Goal: Information Seeking & Learning: Check status

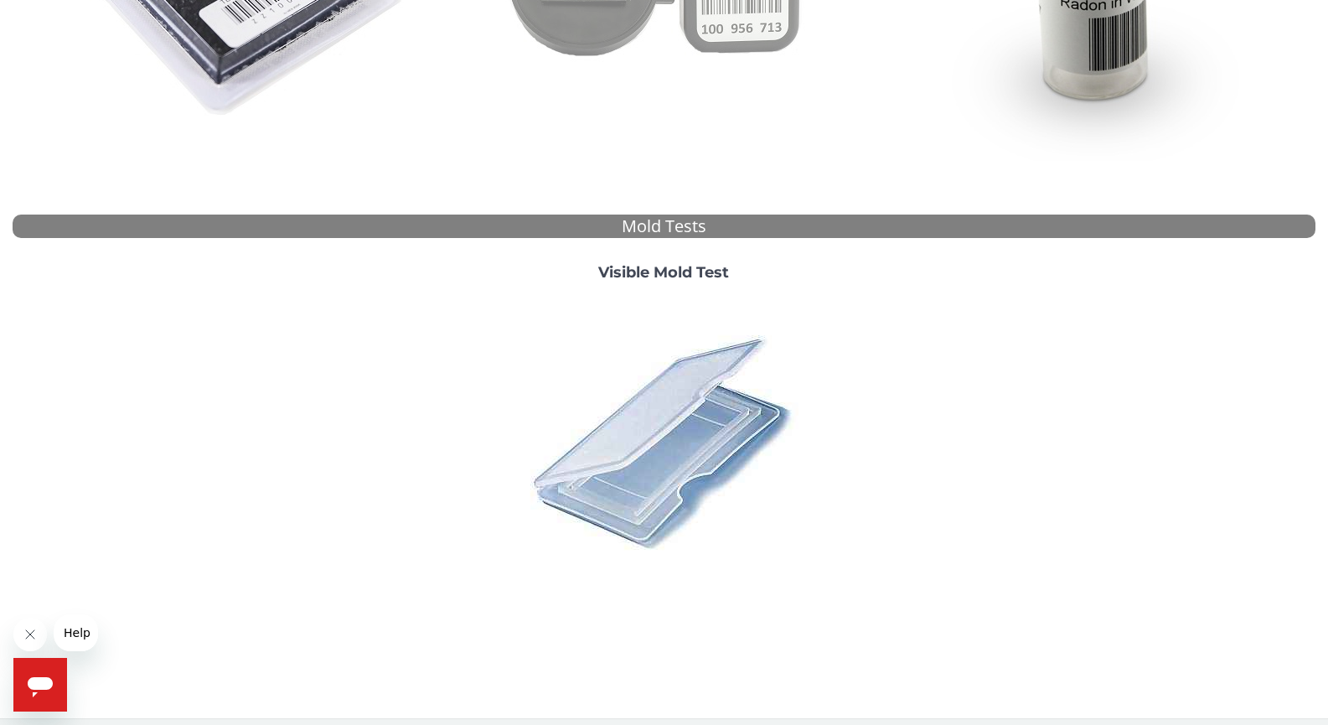
scroll to position [484, 0]
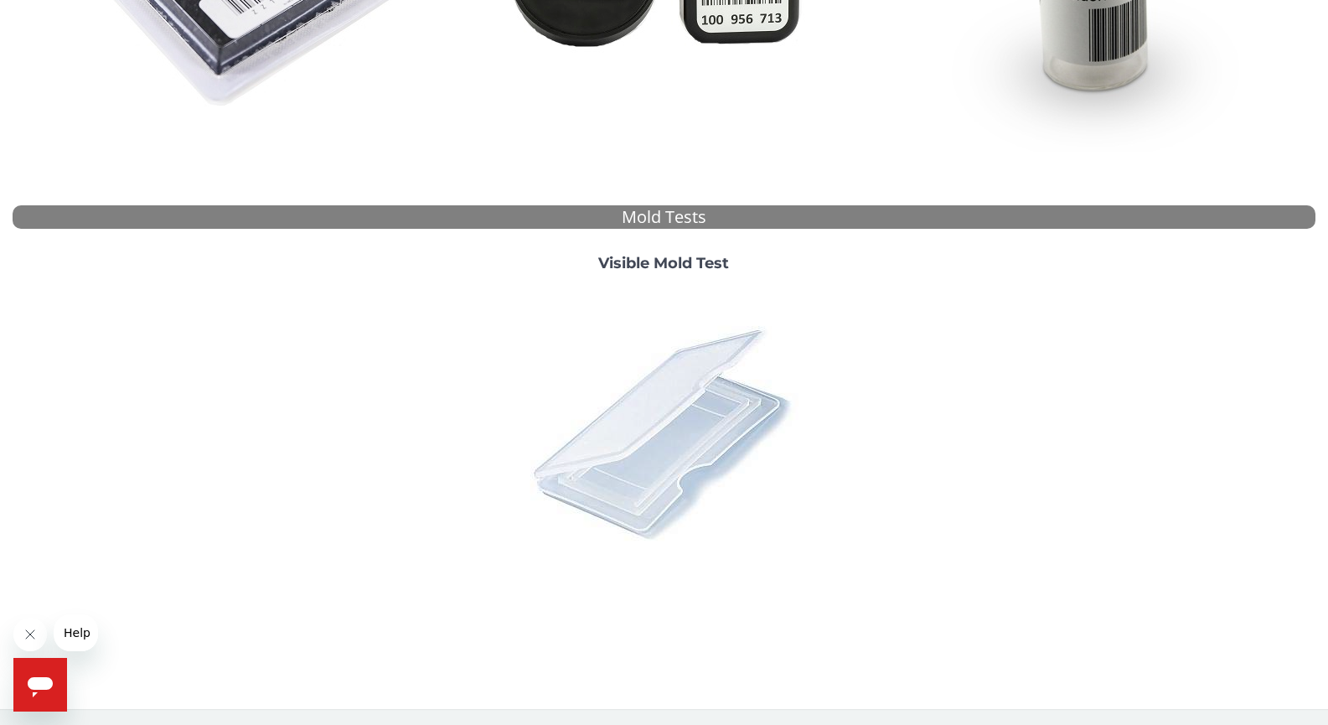
click at [598, 456] on img at bounding box center [663, 432] width 293 height 293
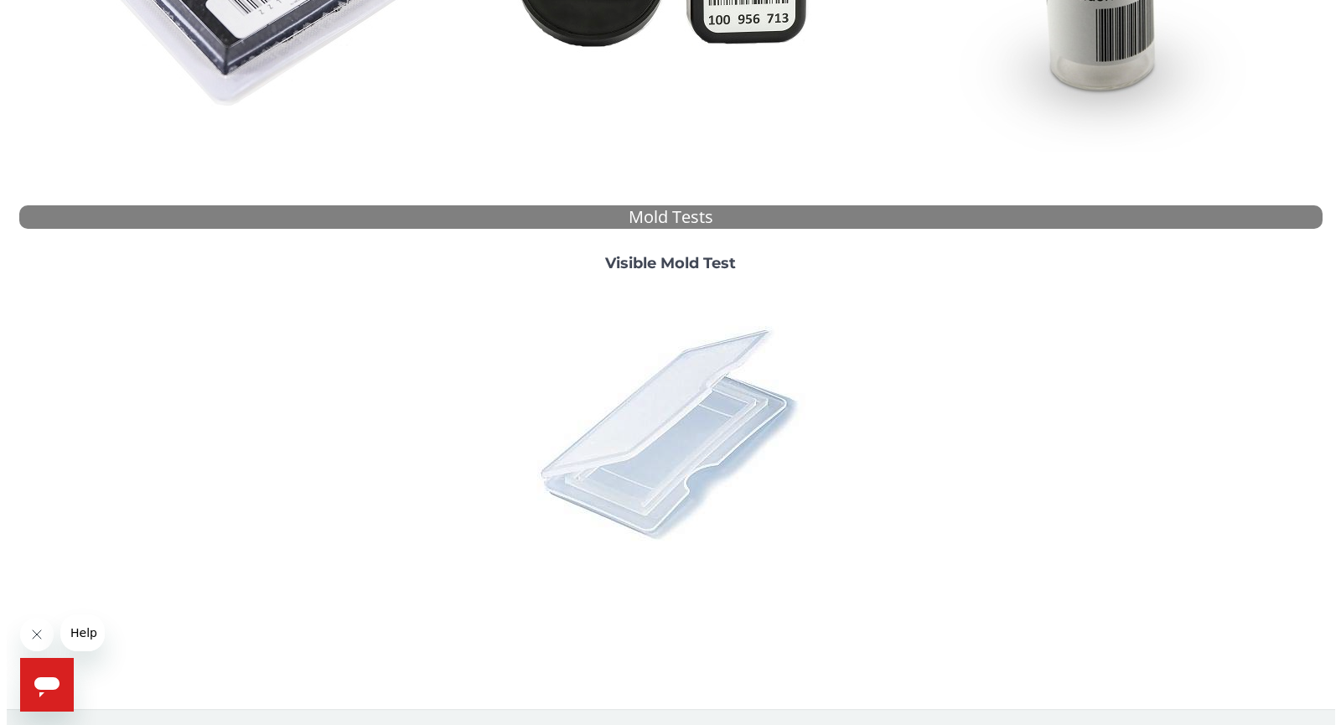
scroll to position [0, 0]
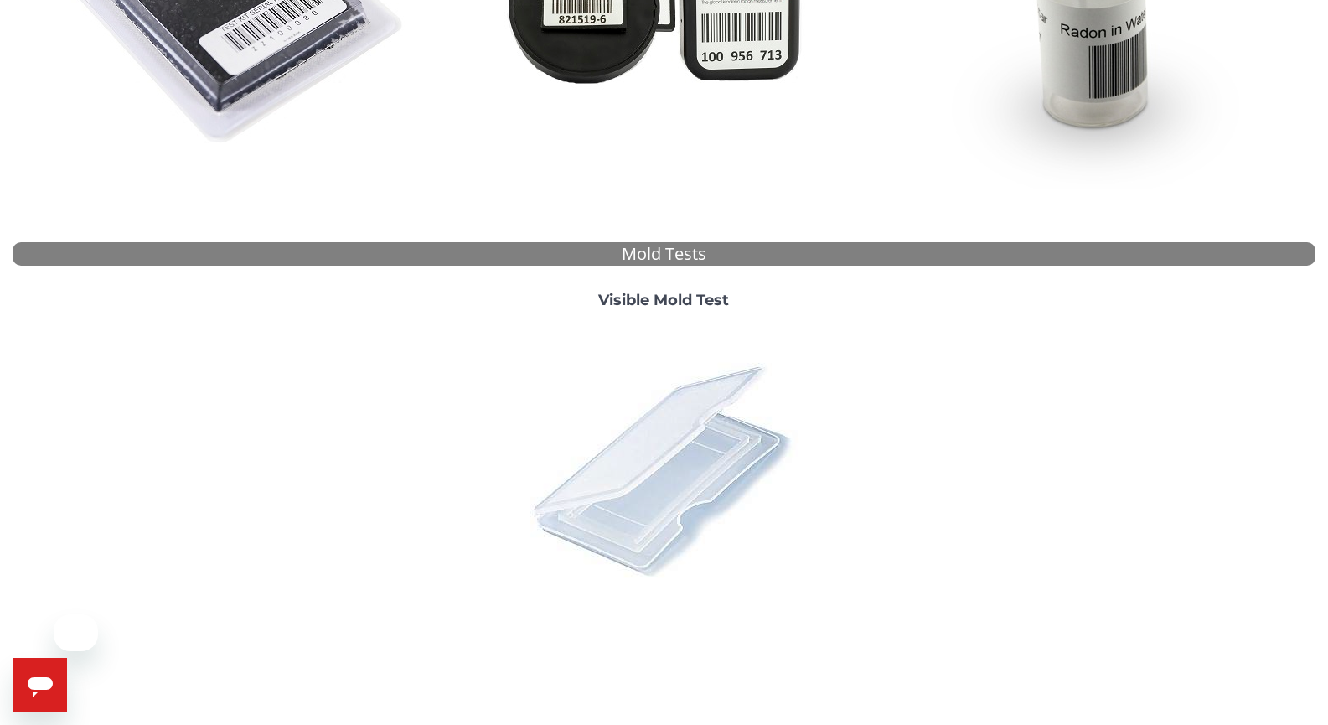
scroll to position [484, 0]
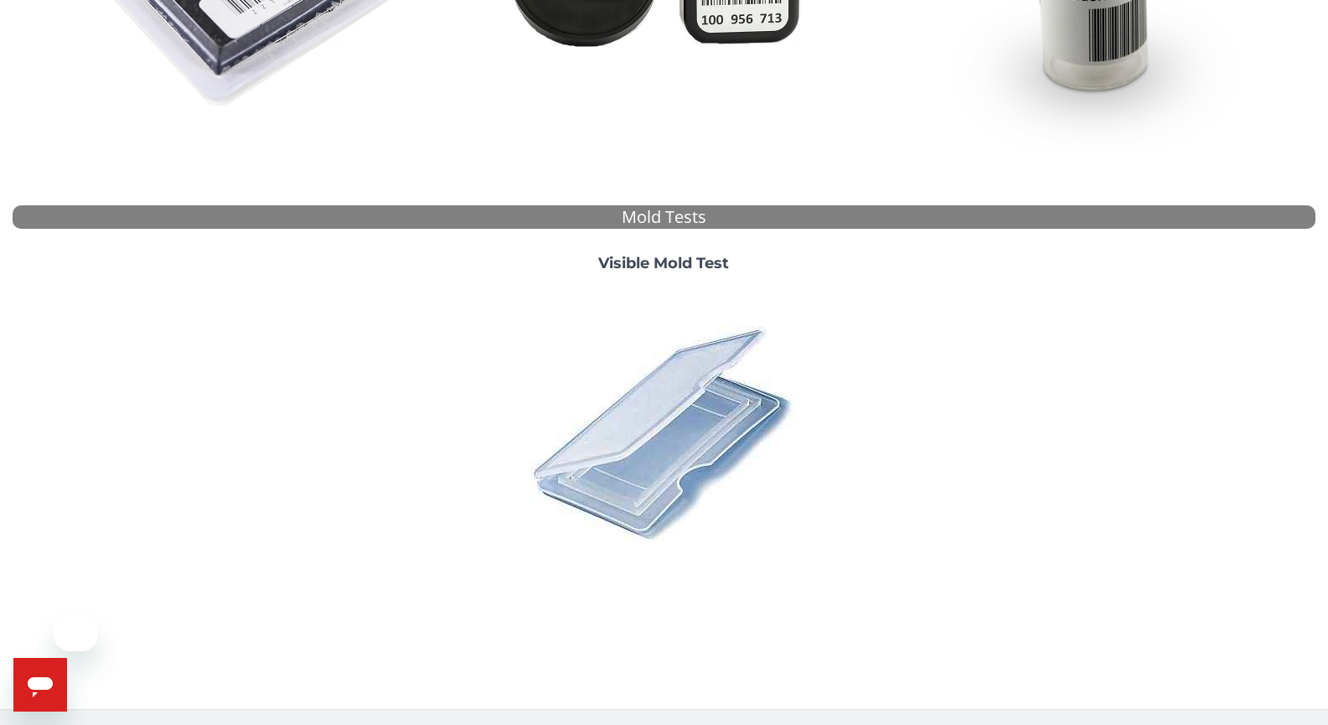
click at [650, 488] on img at bounding box center [663, 432] width 293 height 293
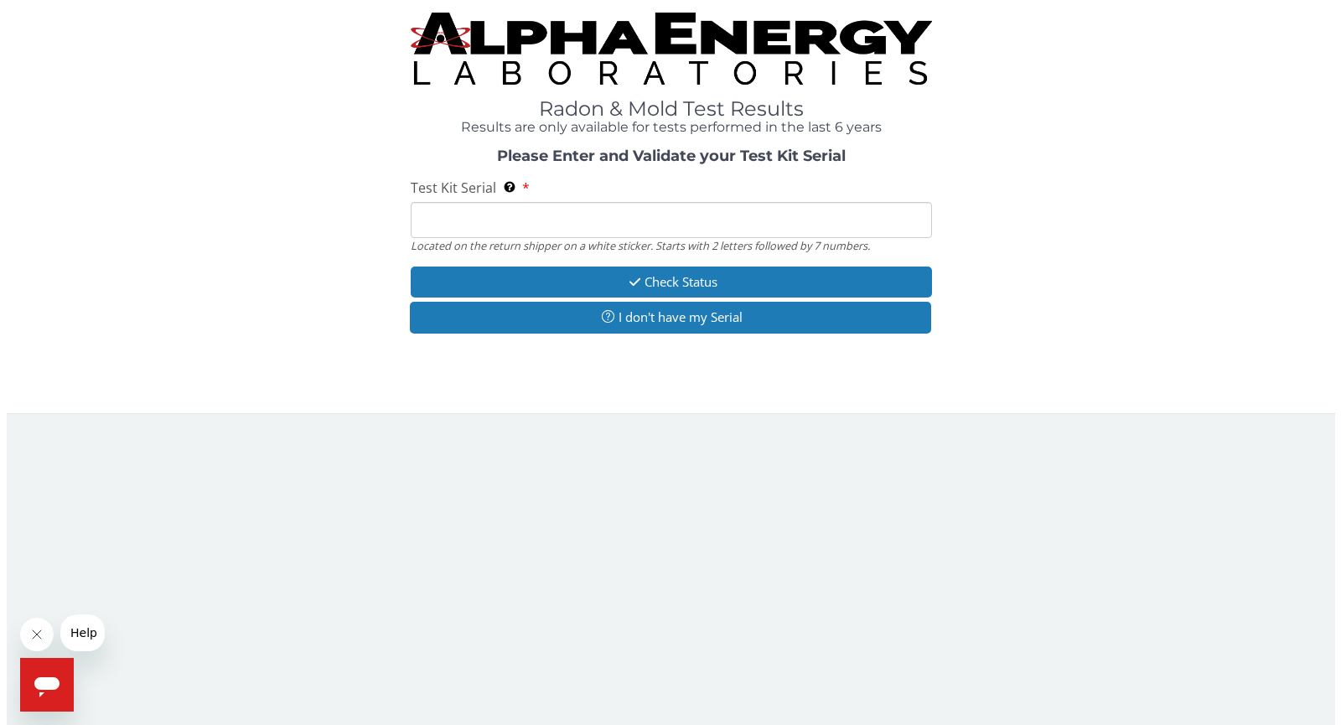
scroll to position [0, 0]
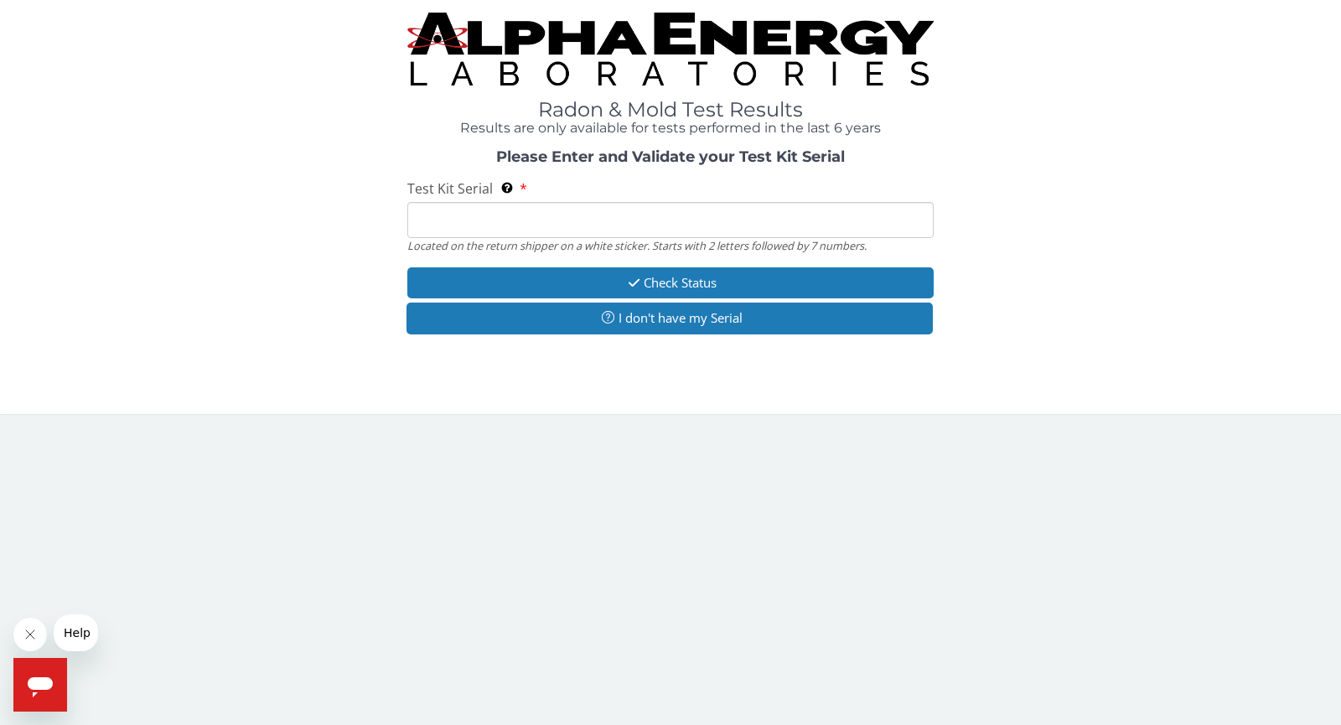
click at [539, 235] on input "Test Kit Serial Located on the return shipper on a white sticker. Starts with 2…" at bounding box center [670, 220] width 526 height 36
paste input "ML176395"
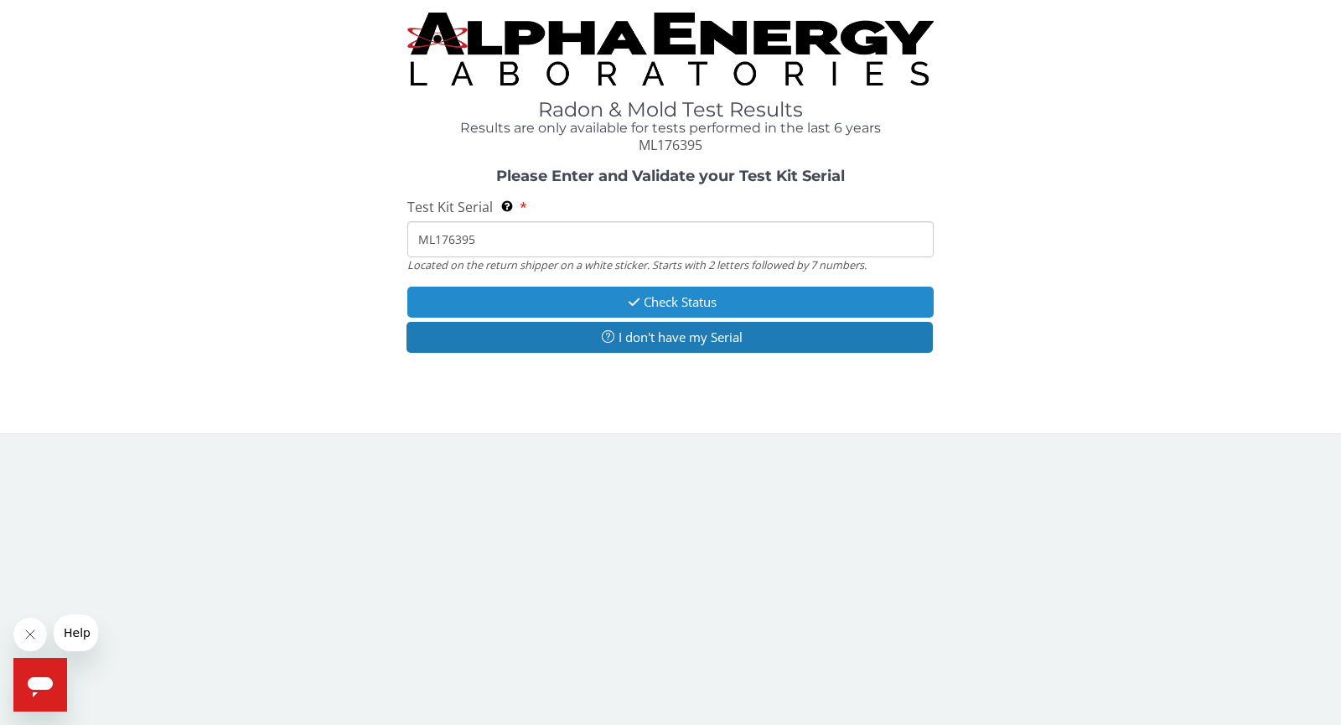
type input "ML176395"
click at [576, 300] on button "Check Status" at bounding box center [670, 302] width 526 height 31
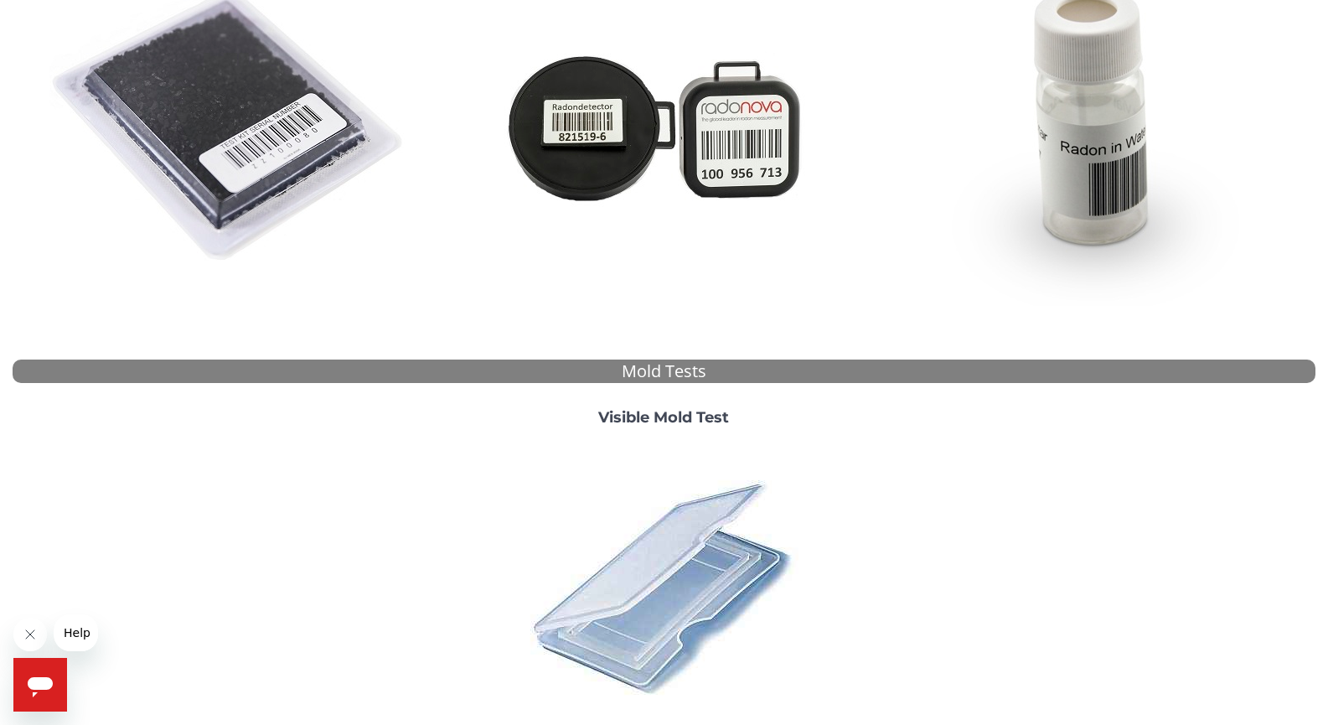
scroll to position [335, 0]
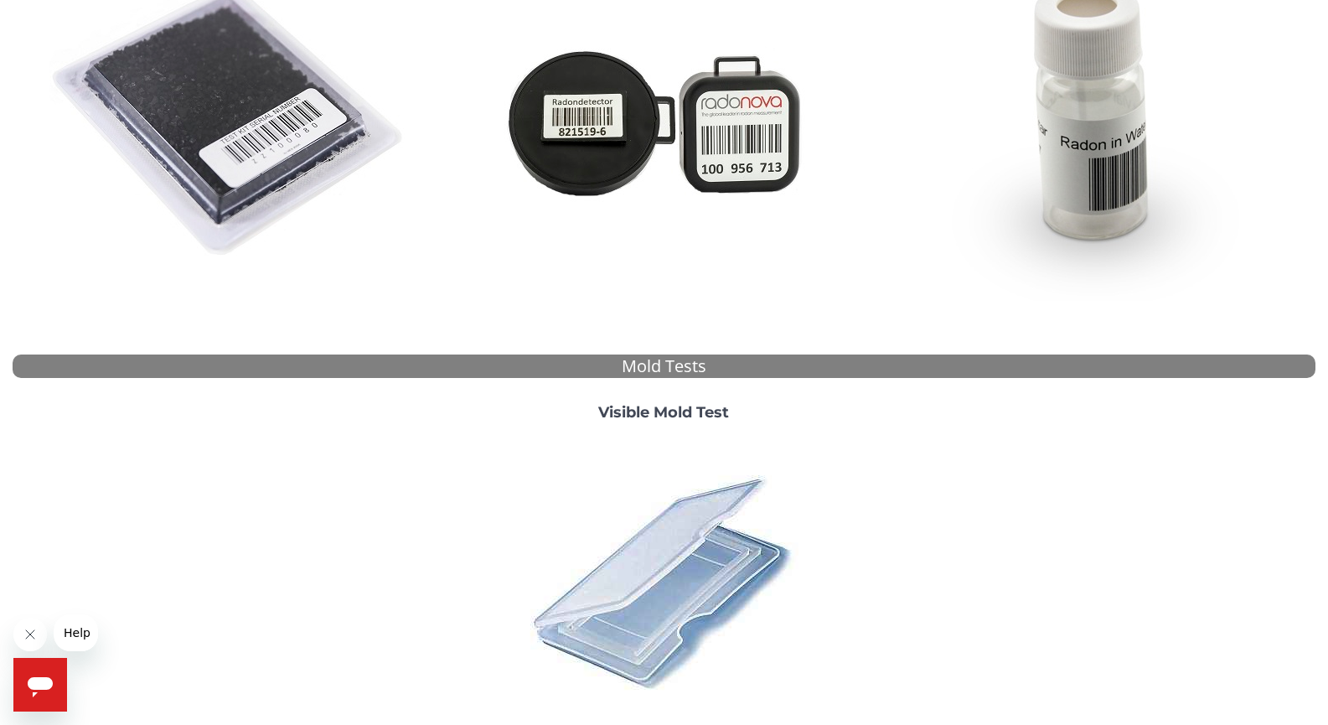
click at [697, 566] on img at bounding box center [663, 581] width 293 height 293
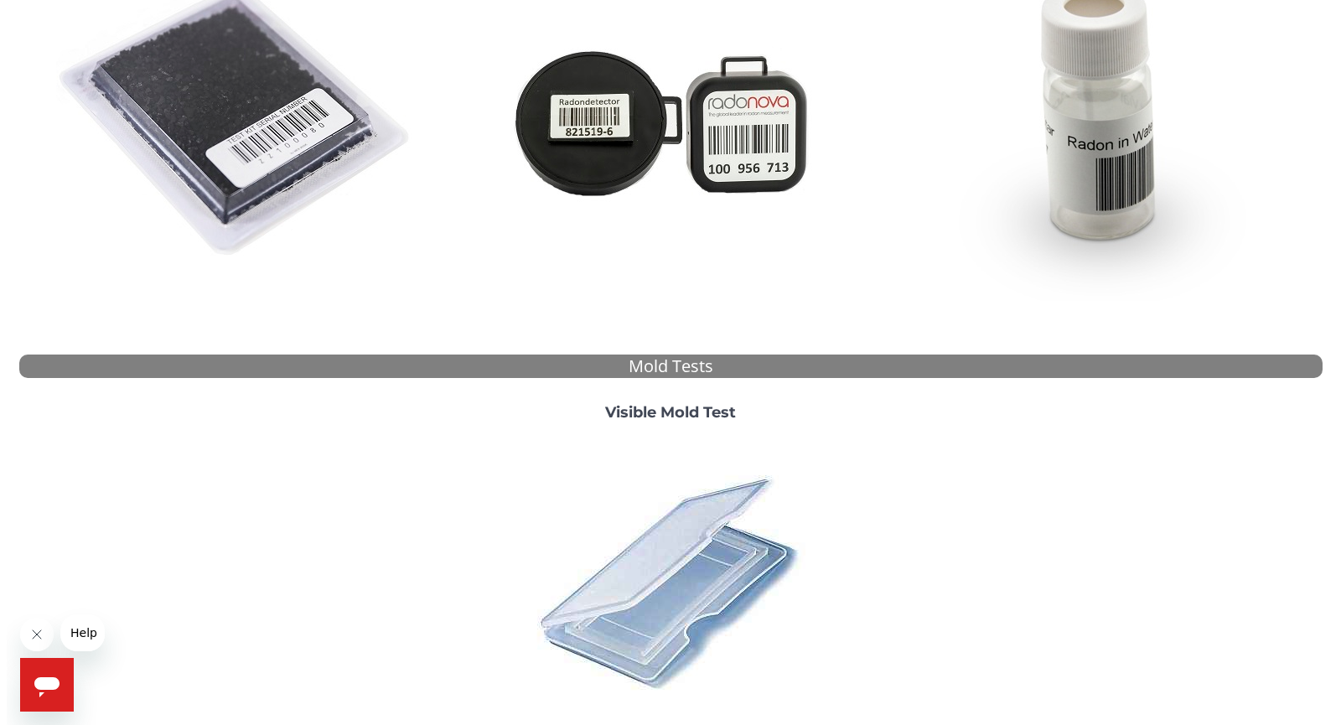
scroll to position [0, 0]
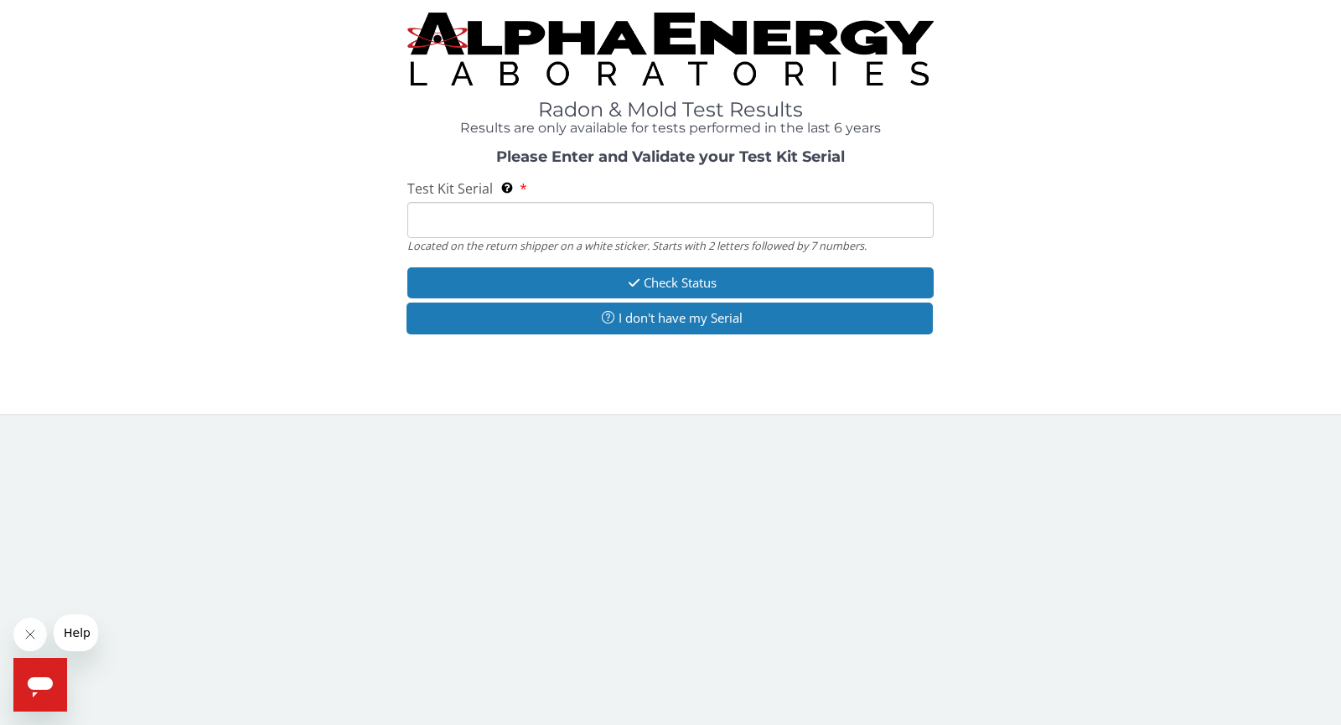
click at [633, 225] on input "Test Kit Serial Located on the return shipper on a white sticker. Starts with 2…" at bounding box center [670, 220] width 526 height 36
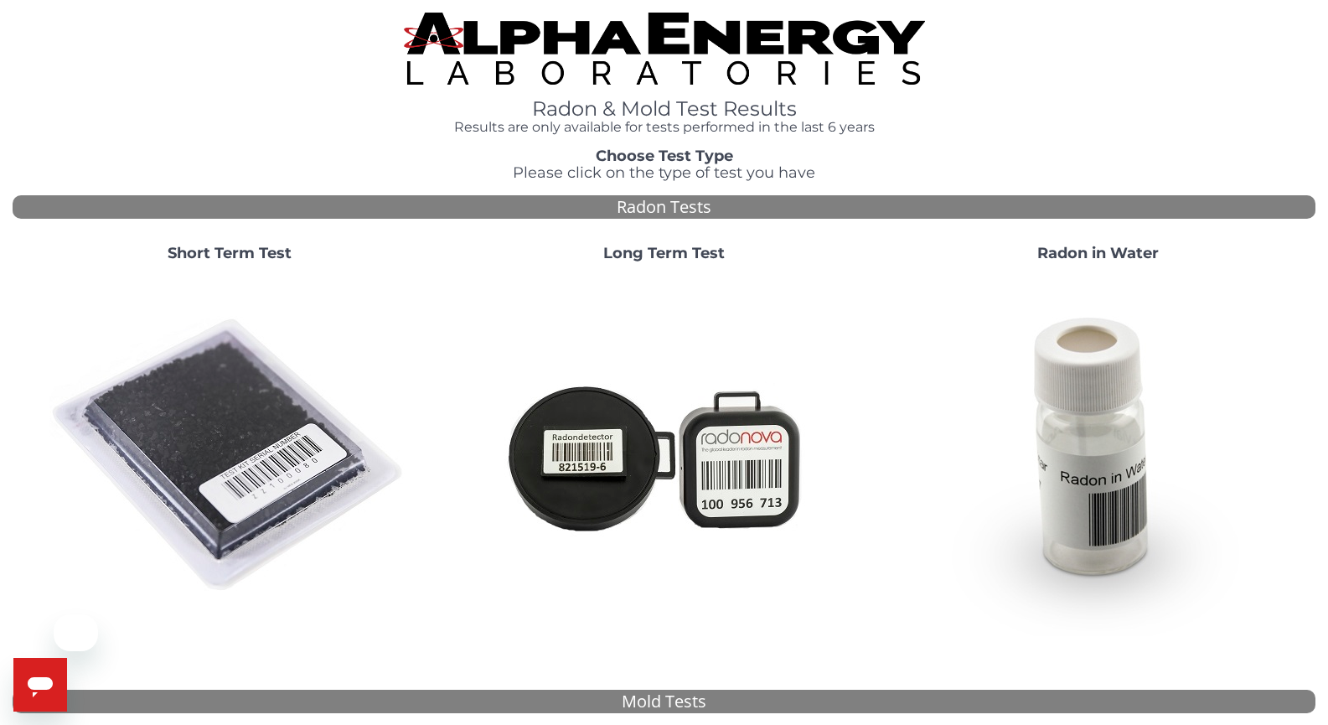
scroll to position [419, 0]
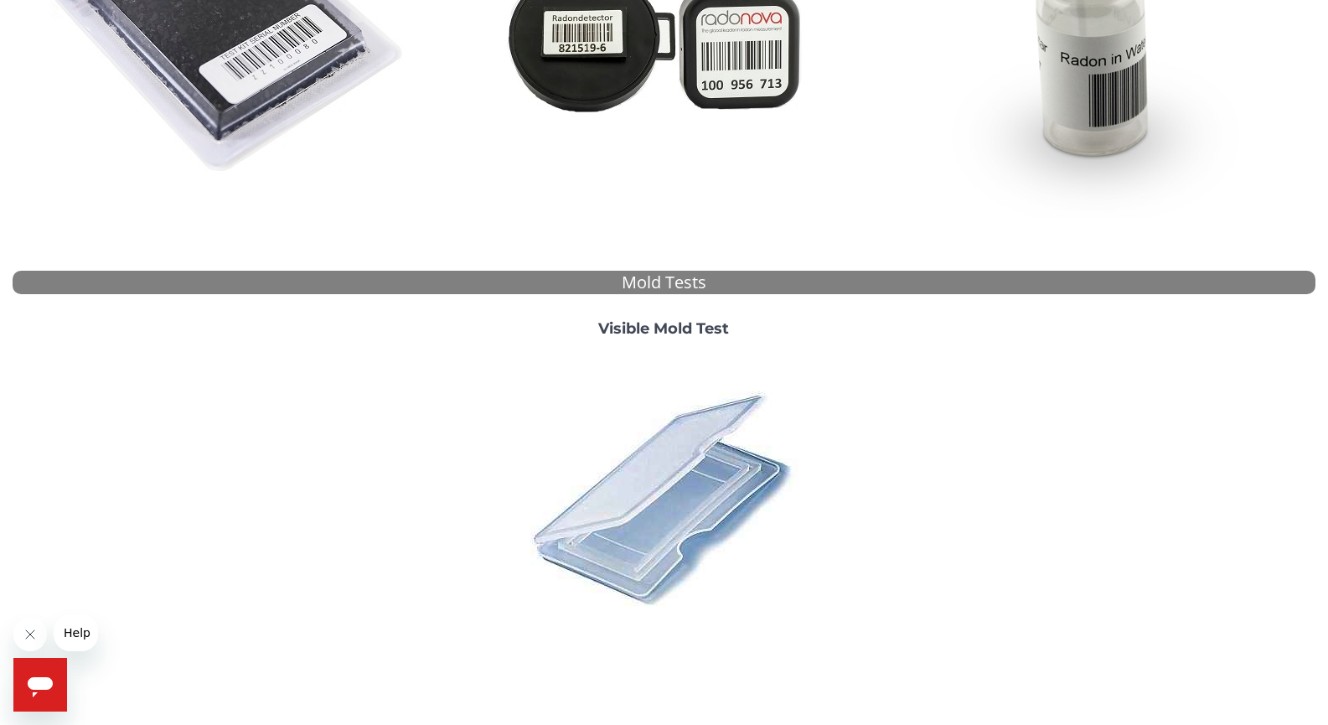
drag, startPoint x: 699, startPoint y: 511, endPoint x: 695, endPoint y: 499, distance: 13.2
click at [699, 510] on img at bounding box center [663, 497] width 293 height 293
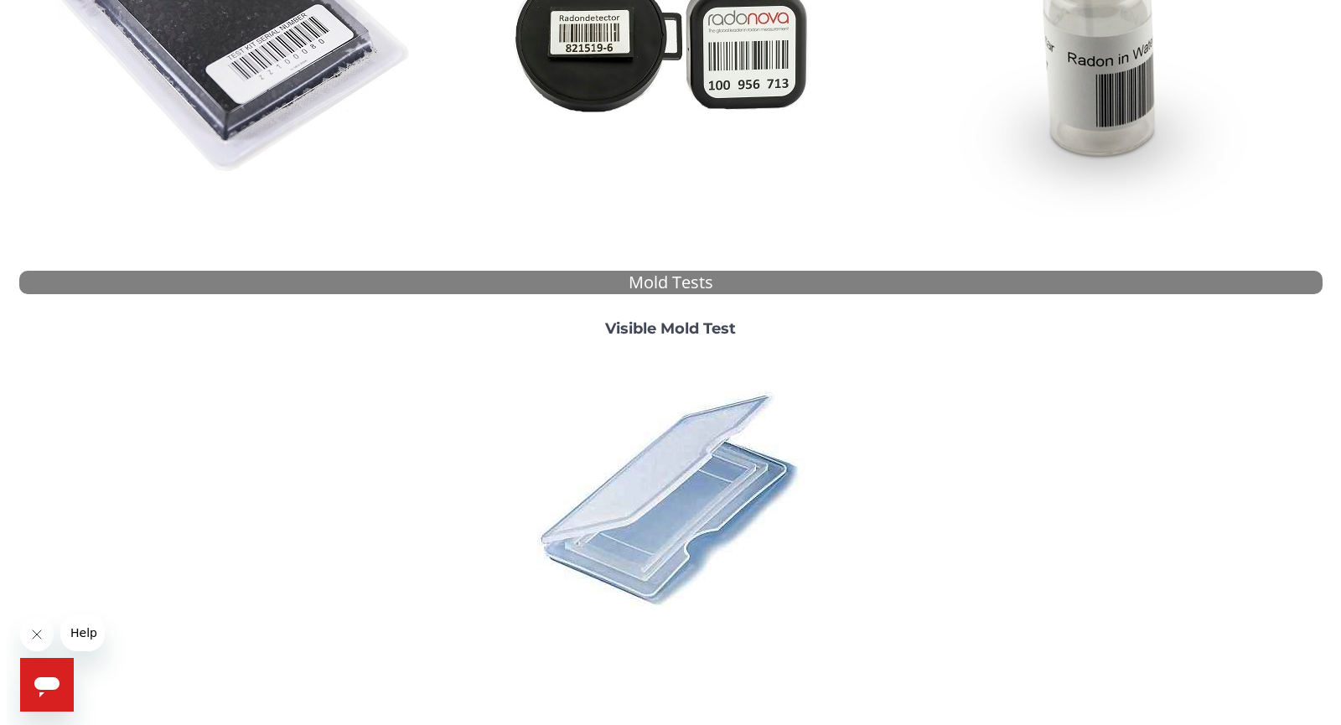
scroll to position [0, 0]
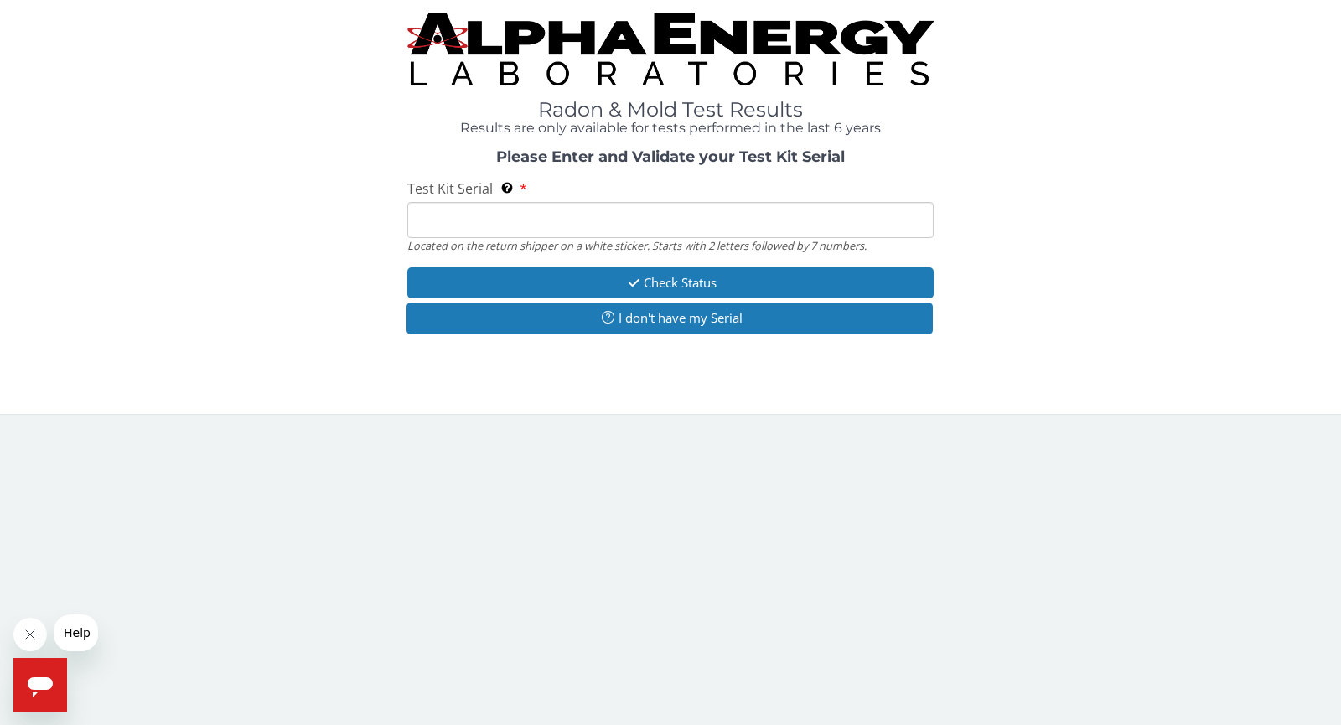
click at [602, 223] on input "Test Kit Serial Located on the return shipper on a white sticker. Starts with 2…" at bounding box center [670, 220] width 526 height 36
paste input "ML176395"
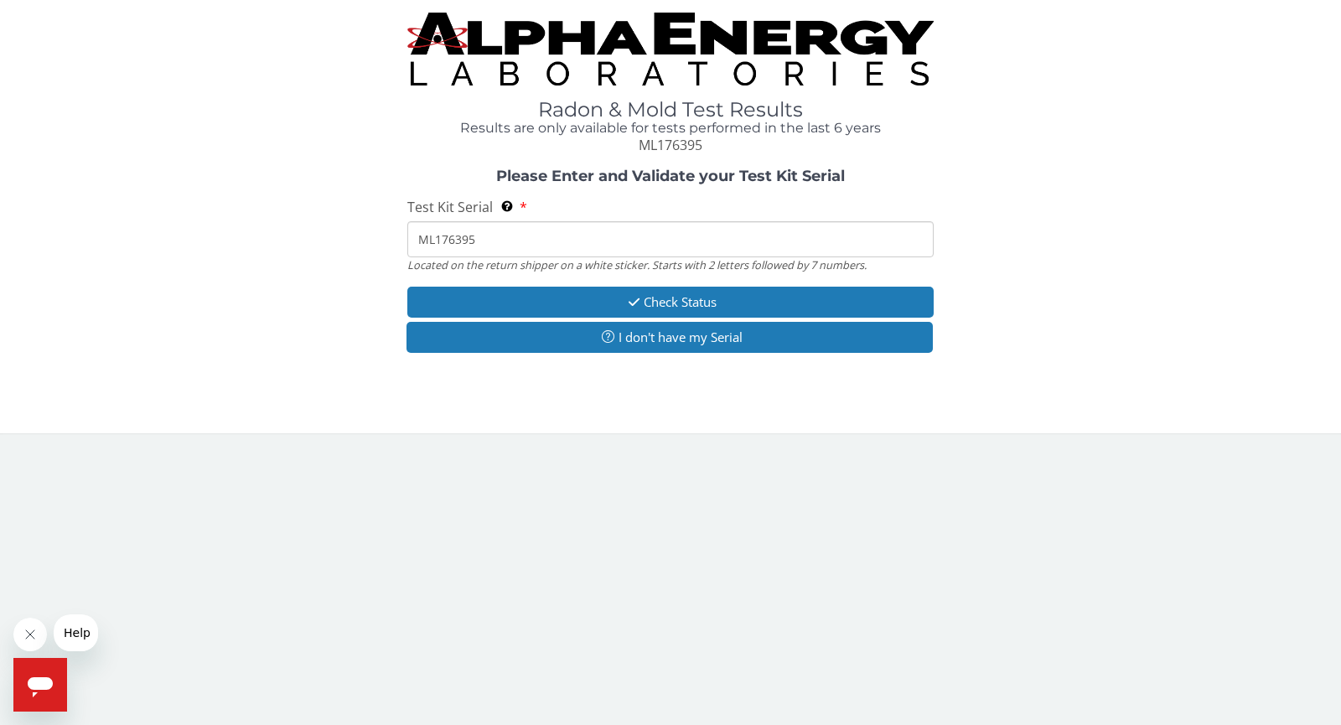
type input "ML176395"
click at [602, 284] on div "Please Enter and Validate your Test Kit Serial Test Kit Serial Located on the r…" at bounding box center [670, 262] width 1315 height 189
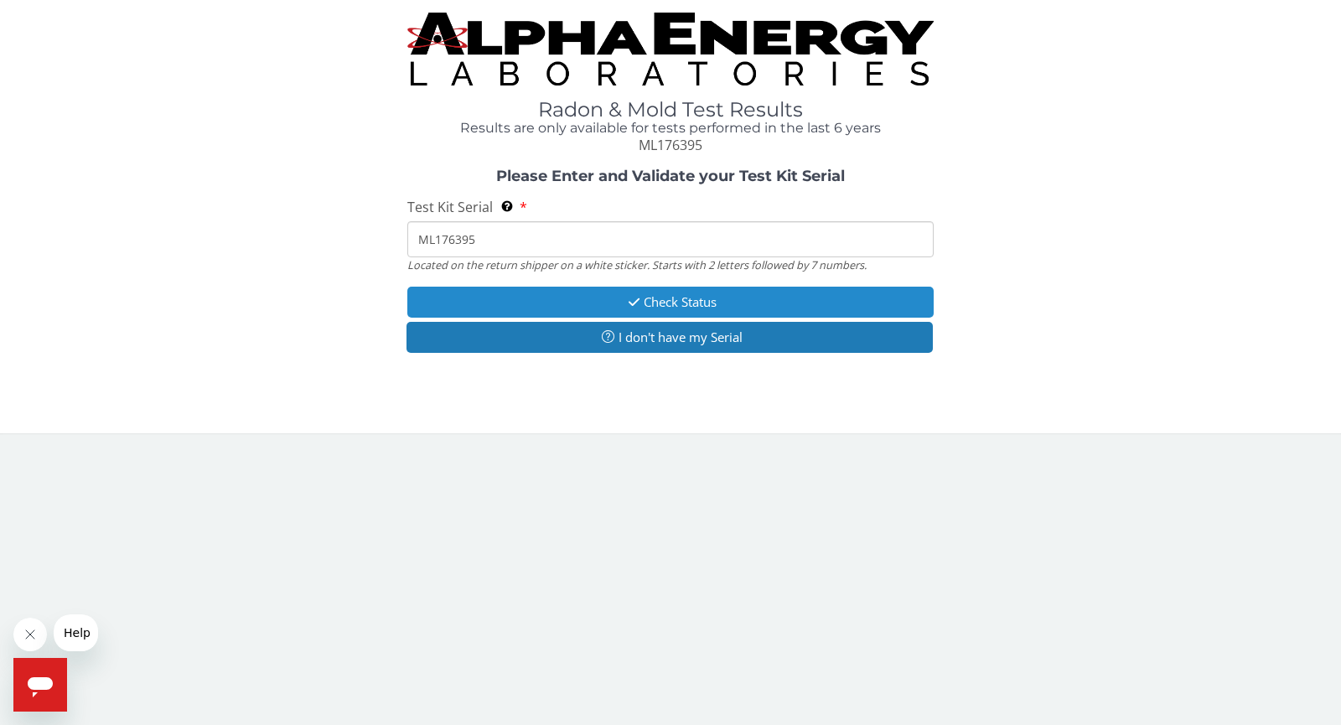
click at [599, 293] on button "Check Status" at bounding box center [670, 302] width 526 height 31
